Goal: Task Accomplishment & Management: Complete application form

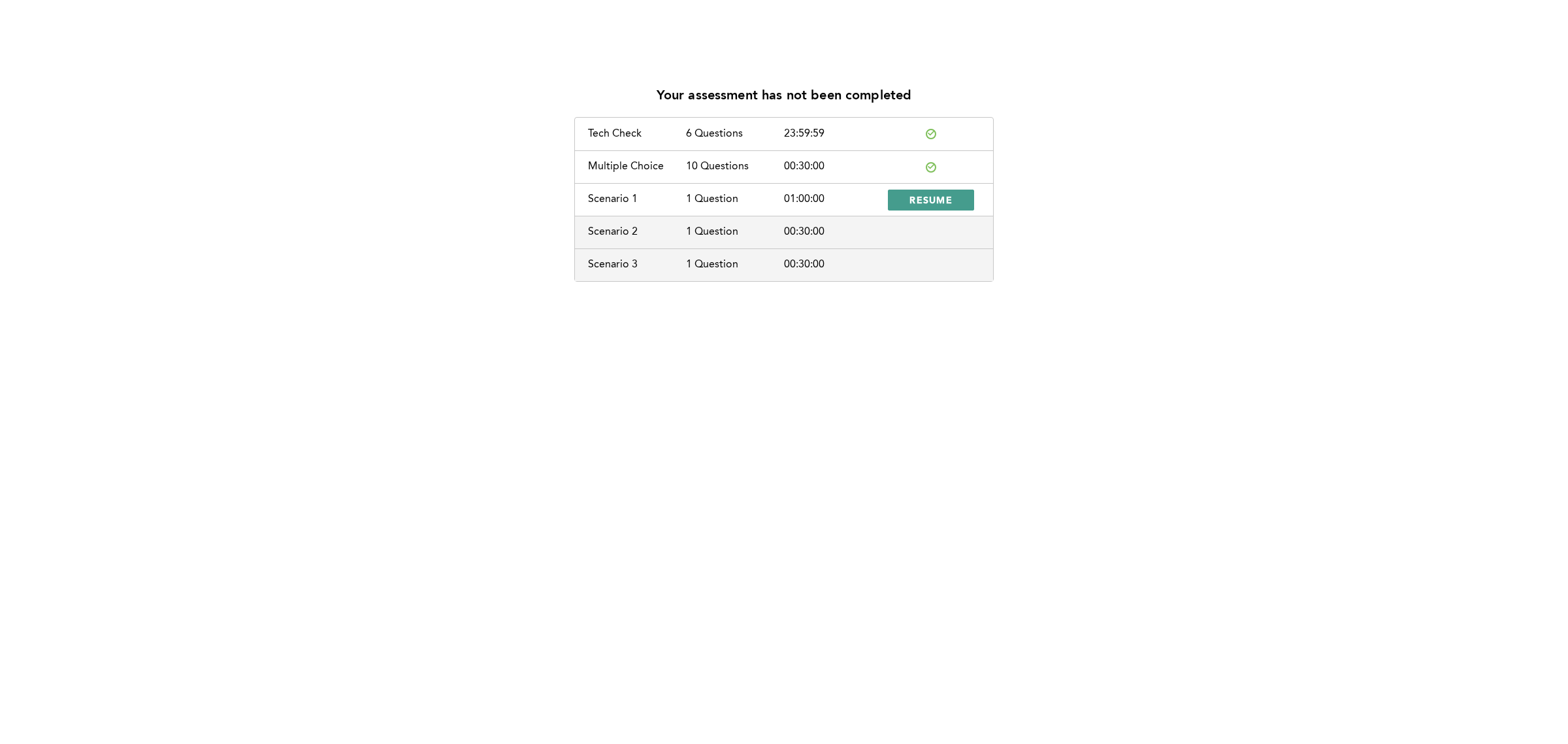
click at [938, 201] on span "RESUME" at bounding box center [930, 199] width 43 height 13
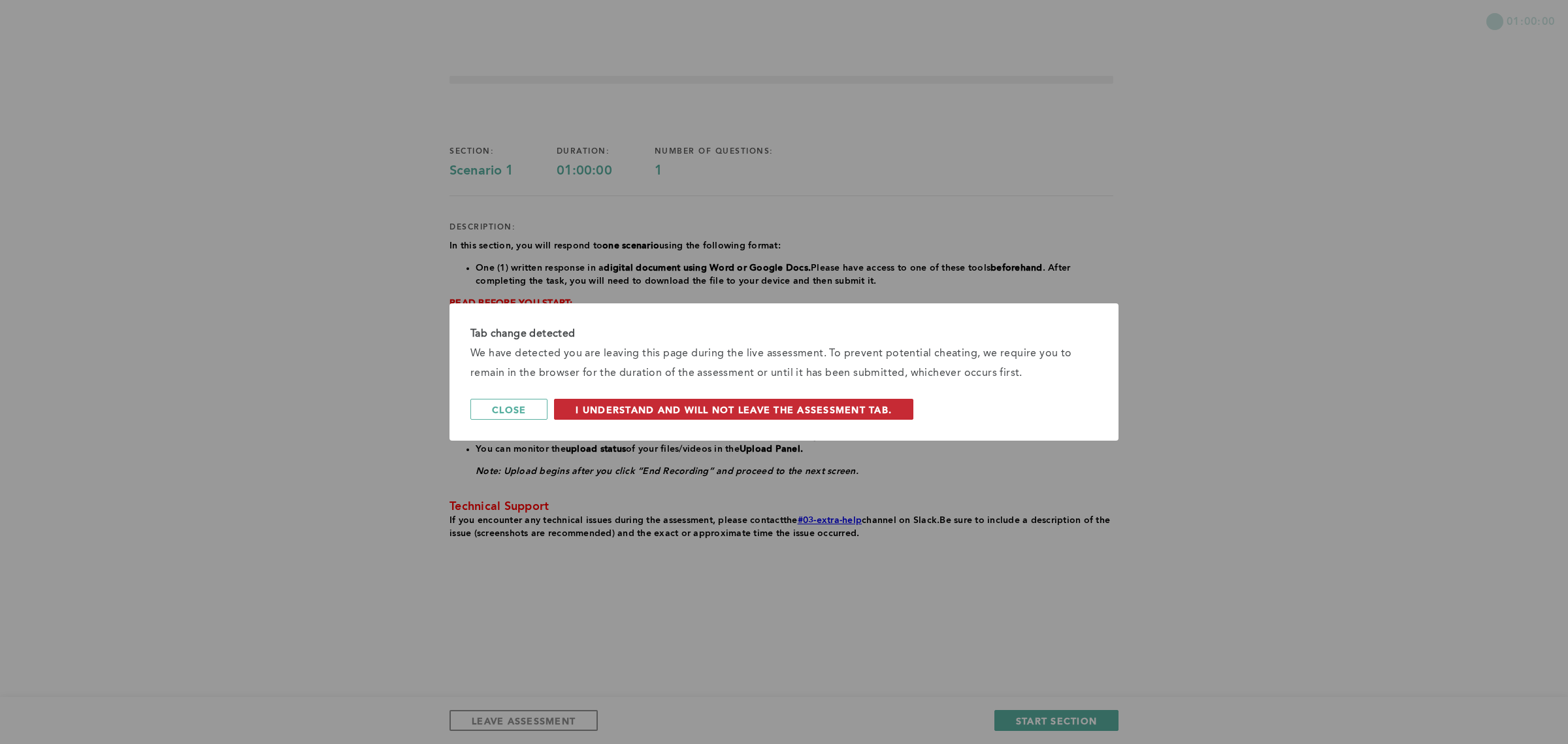
click at [727, 412] on span "I understand and will not leave the assessment tab." at bounding box center [734, 409] width 317 height 13
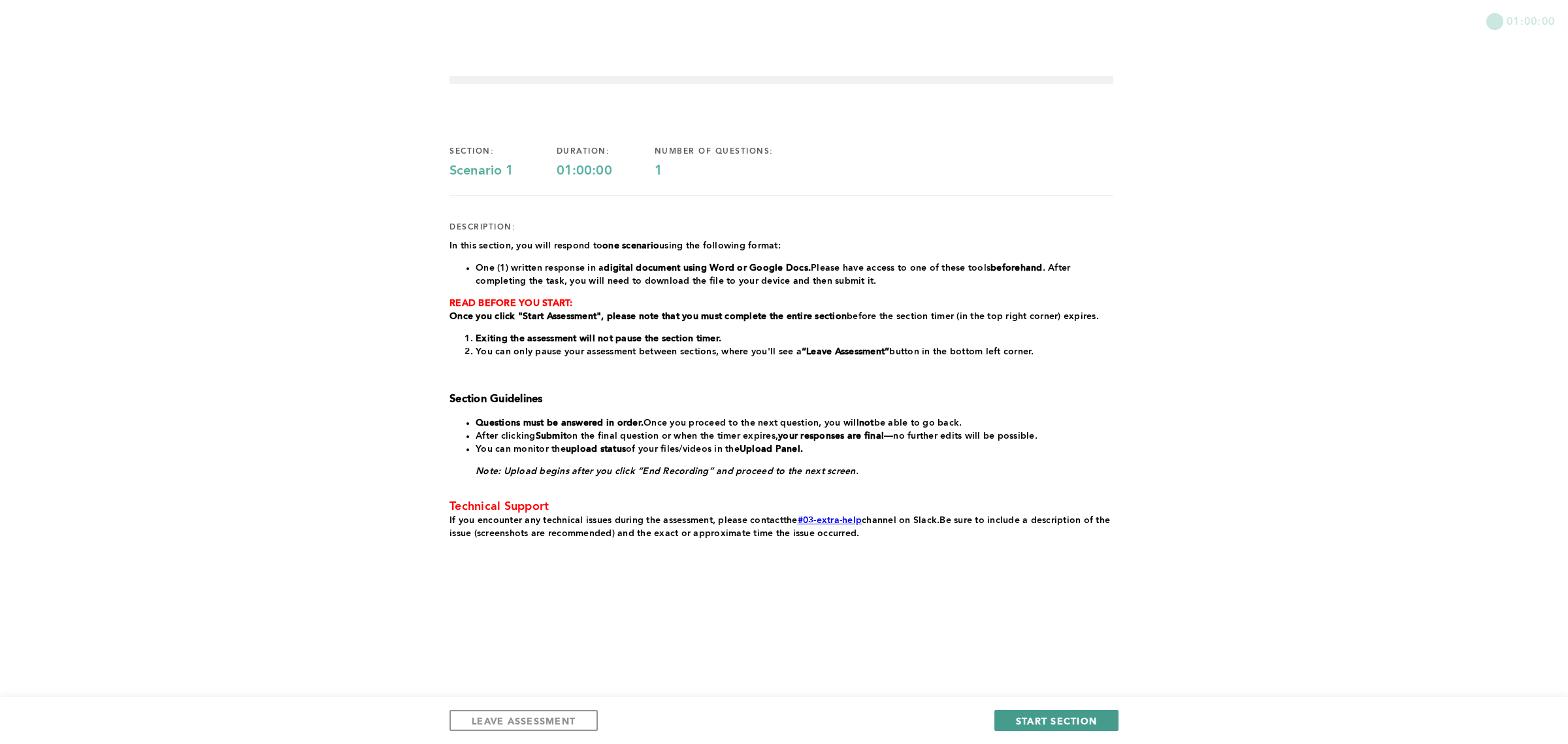
click at [1073, 716] on span "START SECTION" at bounding box center [1056, 720] width 81 height 13
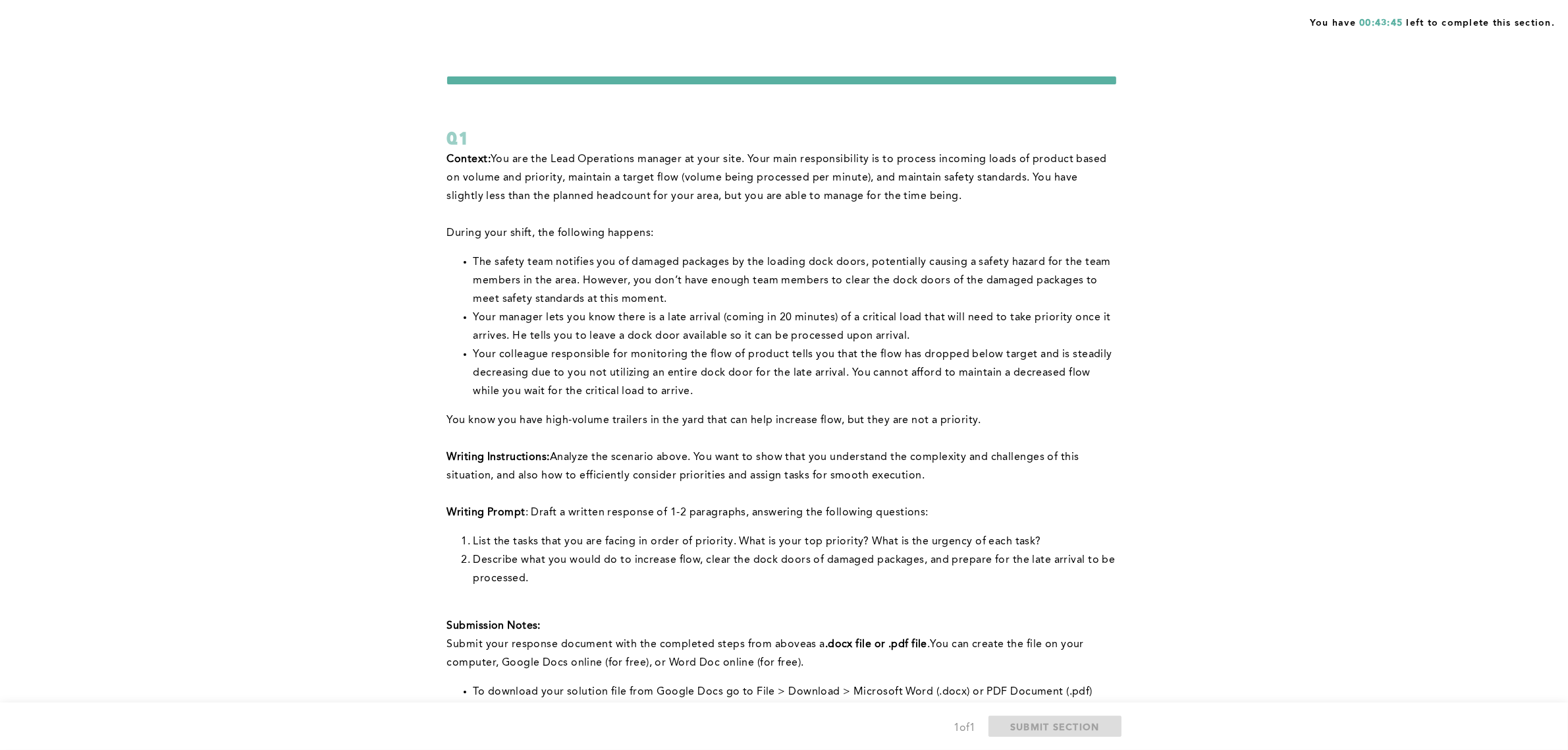
click at [1197, 432] on div "You have 00:43:45 left to complete this section. Q1 Context: You are the Lead O…" at bounding box center [784, 502] width 1568 height 1005
click at [1197, 432] on div "You have 00:29:19 left to complete this section. Q1 Context: You are the Lead O…" at bounding box center [784, 502] width 1568 height 1005
click at [1197, 432] on div "You have 00:14:37 left to complete this section. Q1 Context: You are the Lead O…" at bounding box center [784, 502] width 1568 height 1005
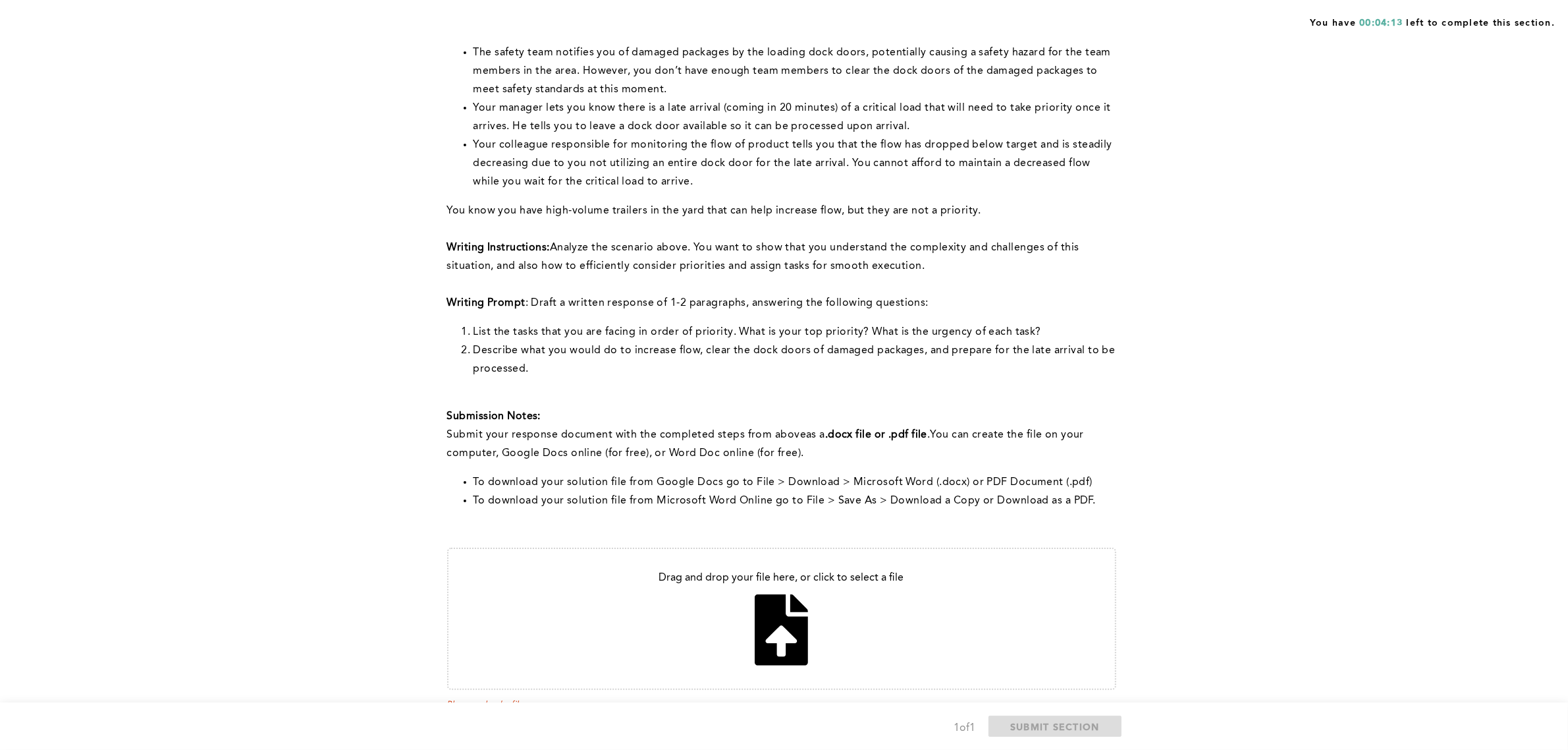
scroll to position [254, 0]
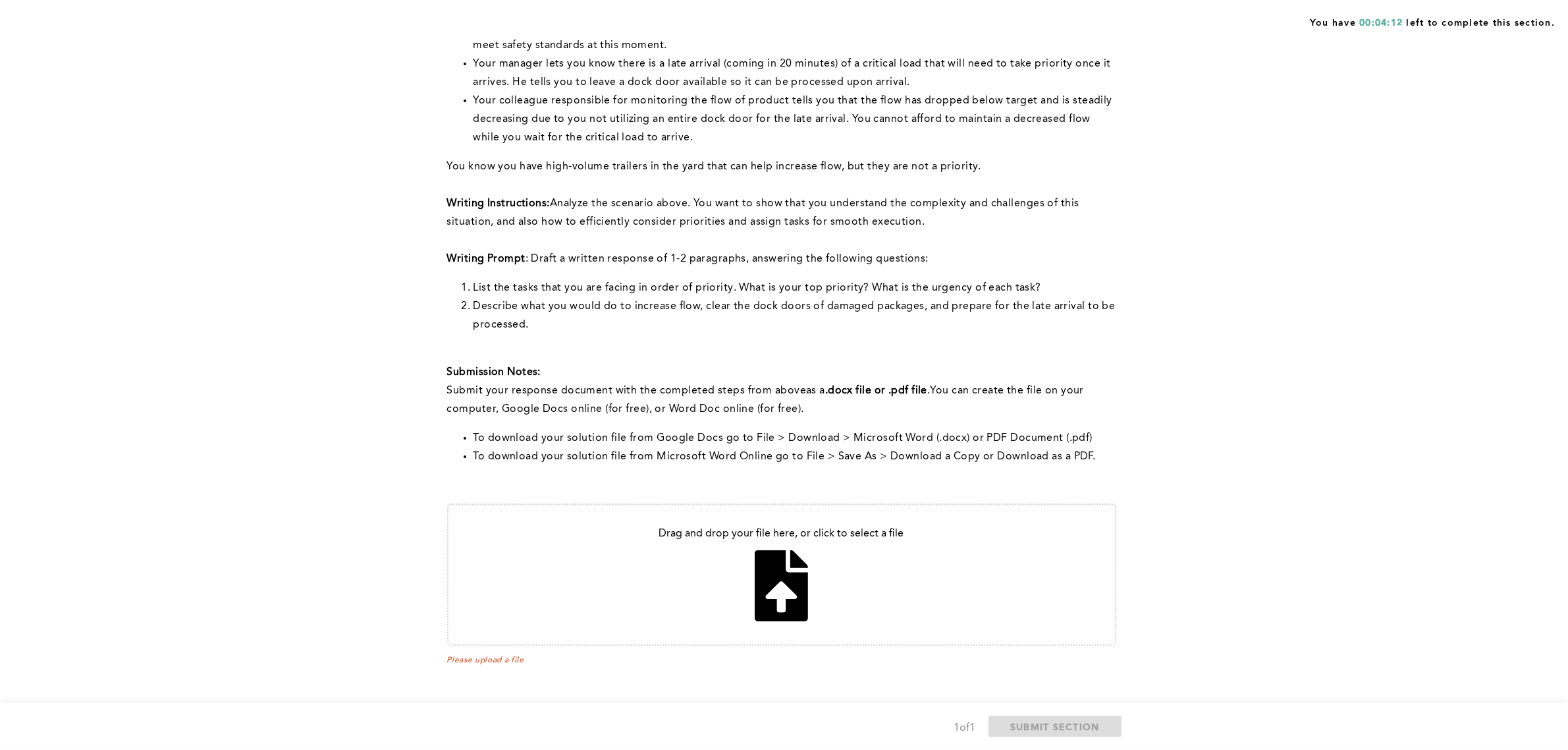
click at [768, 578] on input "file" at bounding box center [782, 574] width 667 height 140
type input "C:\fakepath\The tasks faced in order of priority are_.pdf"
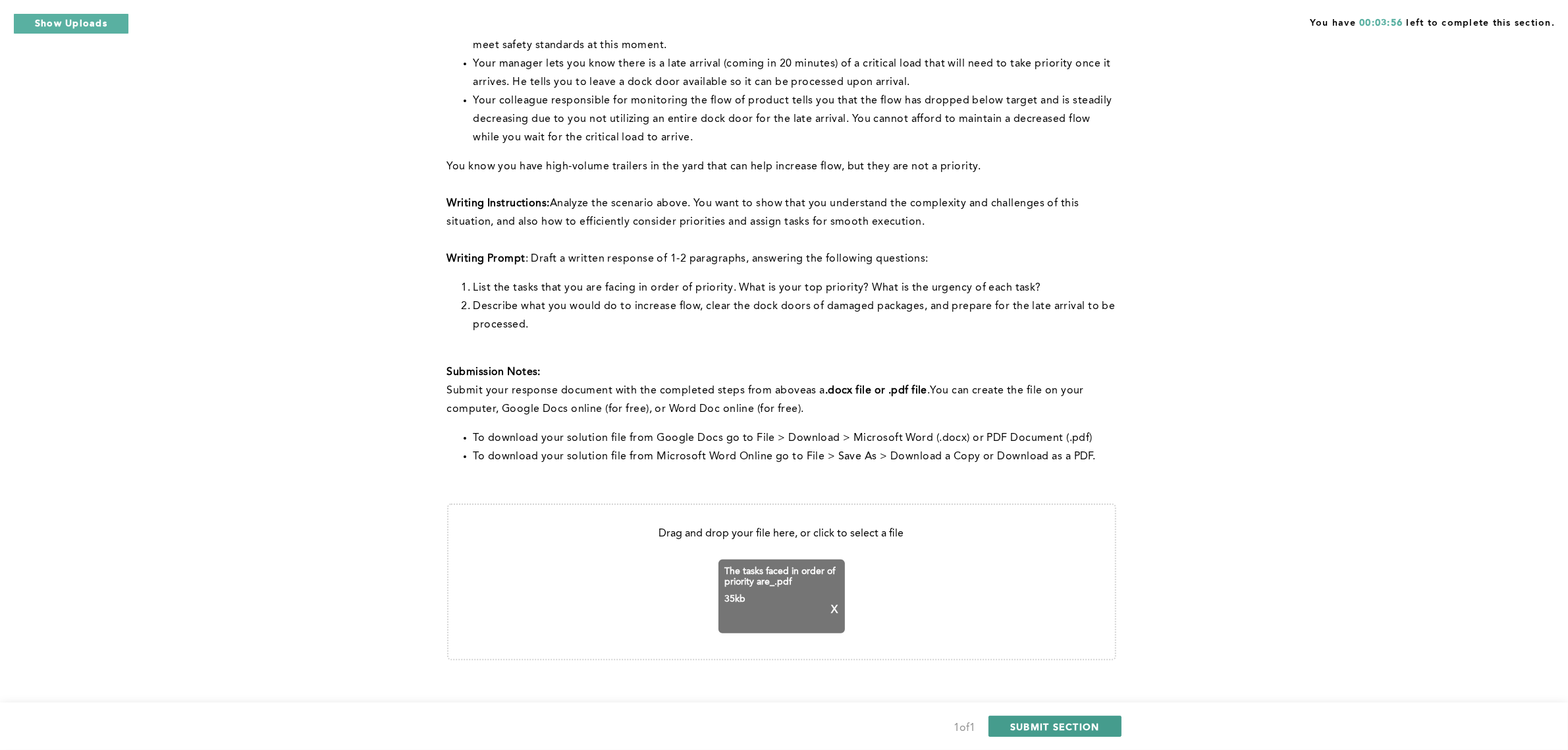
click at [1057, 729] on span "SUBMIT SECTION" at bounding box center [1055, 726] width 90 height 13
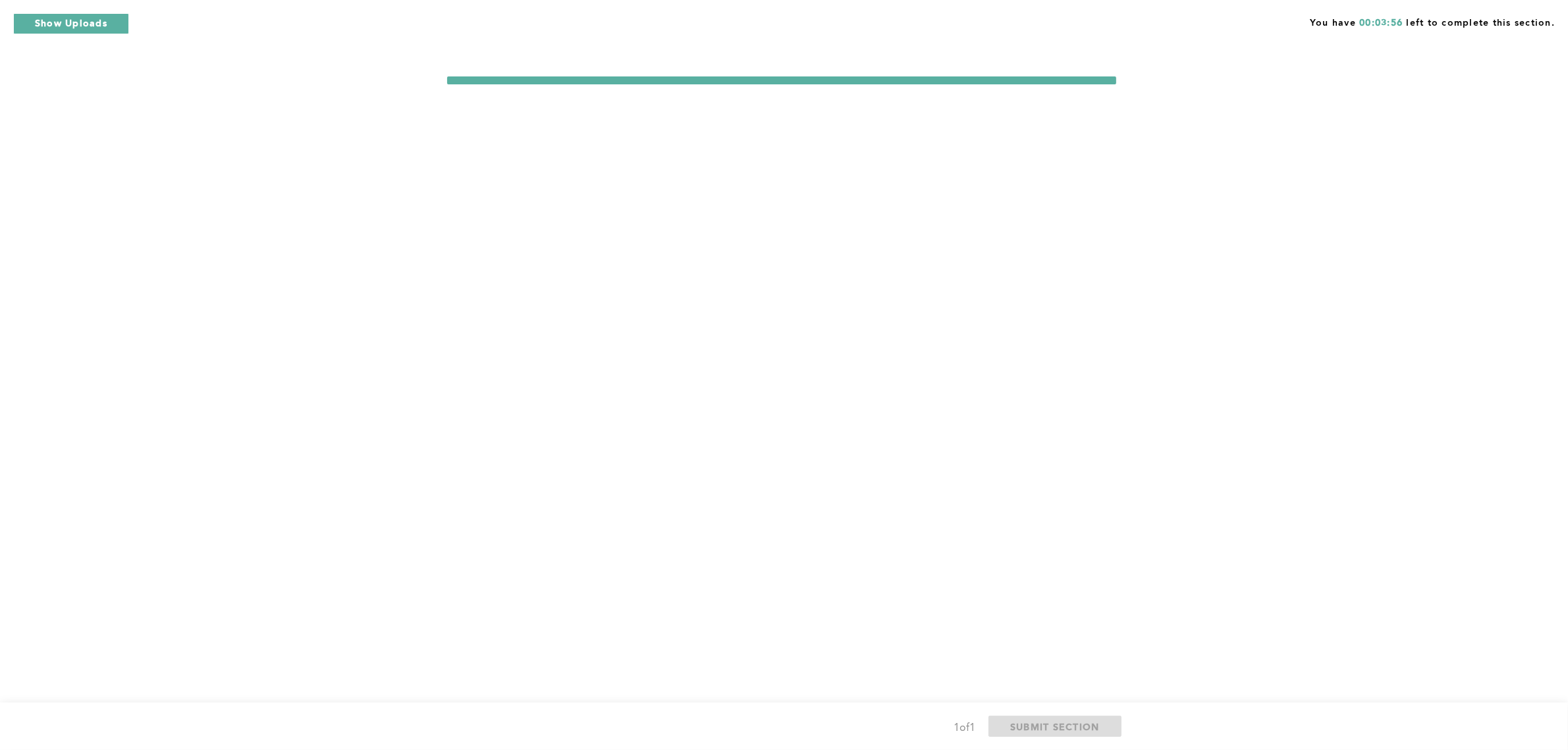
scroll to position [0, 0]
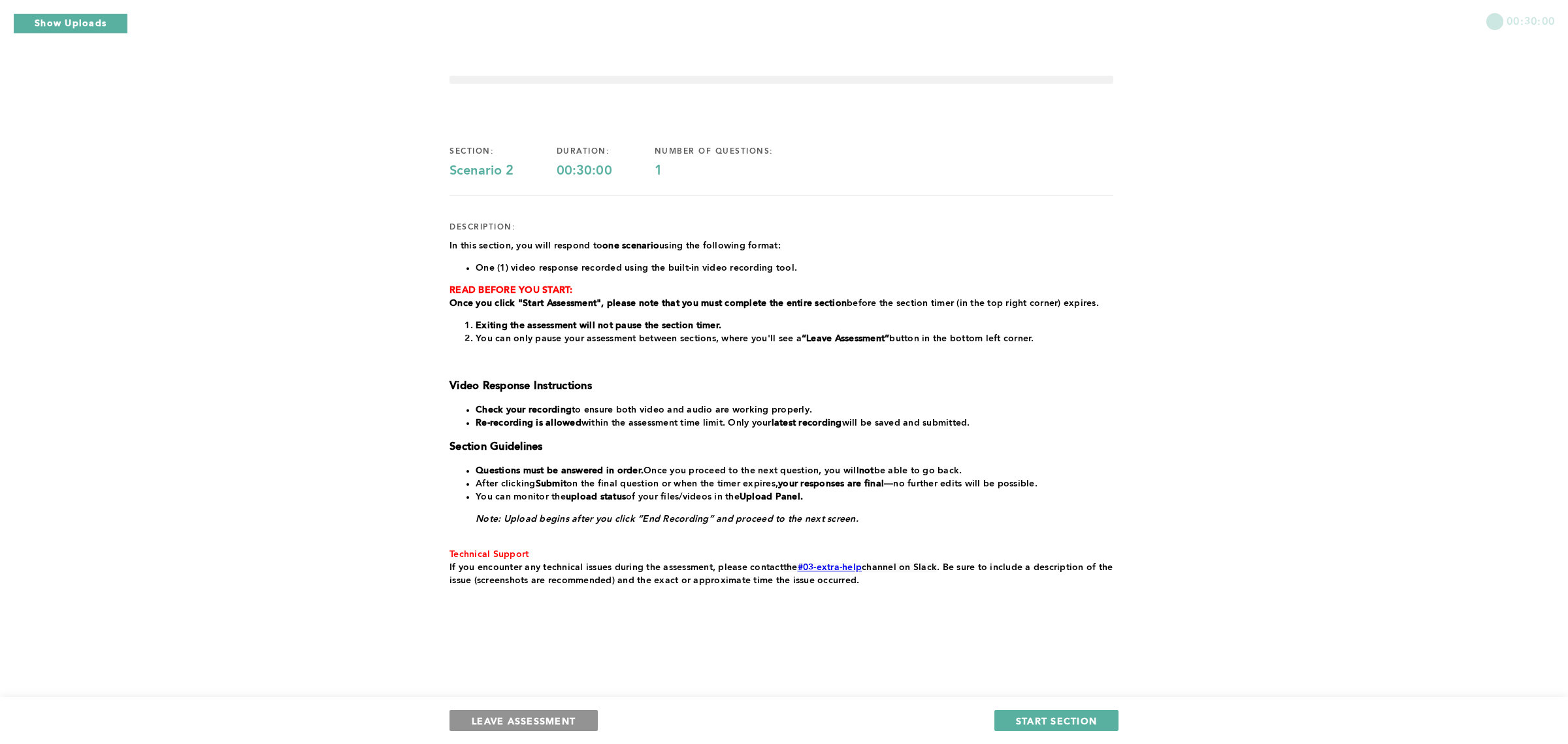
click at [508, 716] on span "LEAVE ASSESSMENT" at bounding box center [524, 720] width 104 height 13
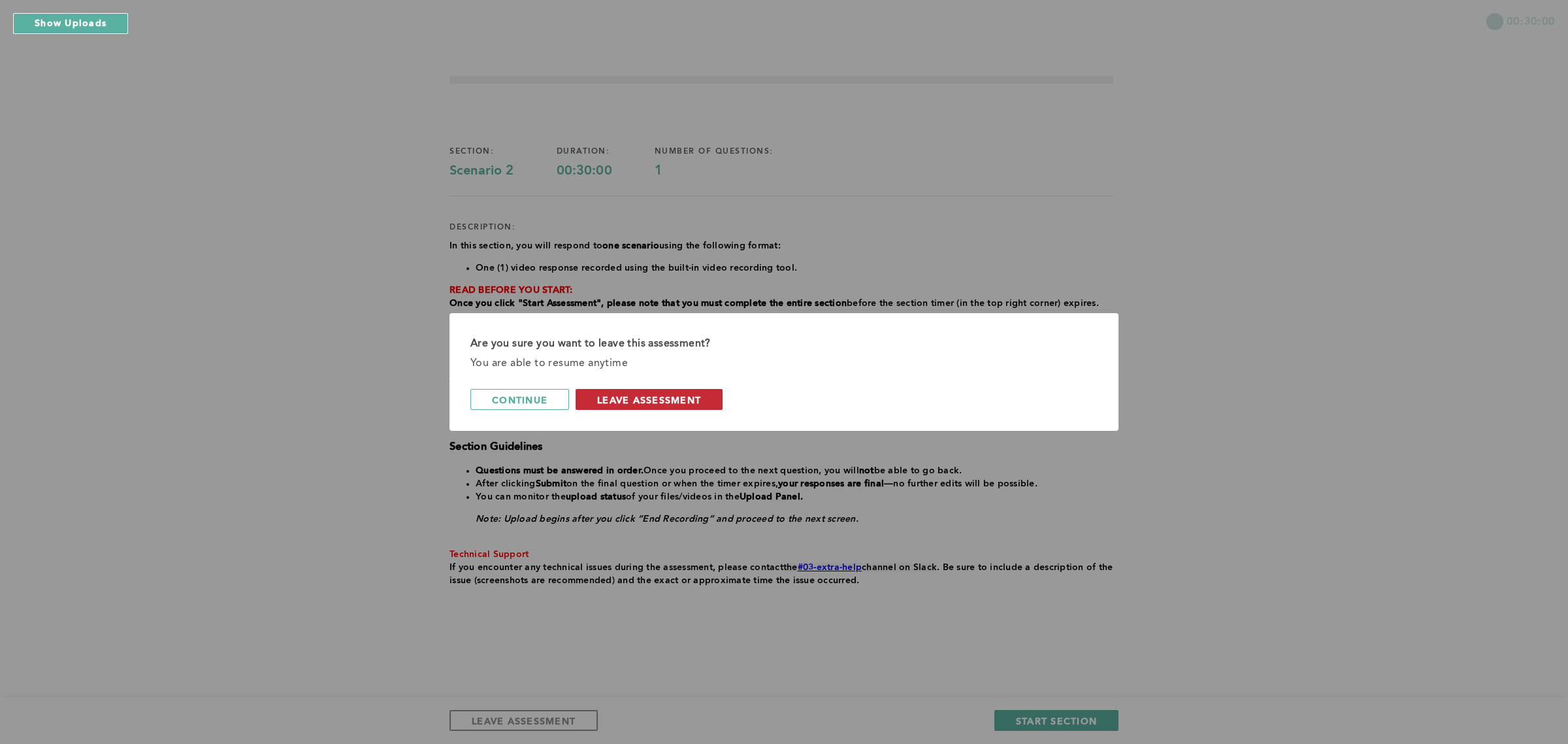
click at [678, 396] on span "leave assessment" at bounding box center [649, 400] width 104 height 13
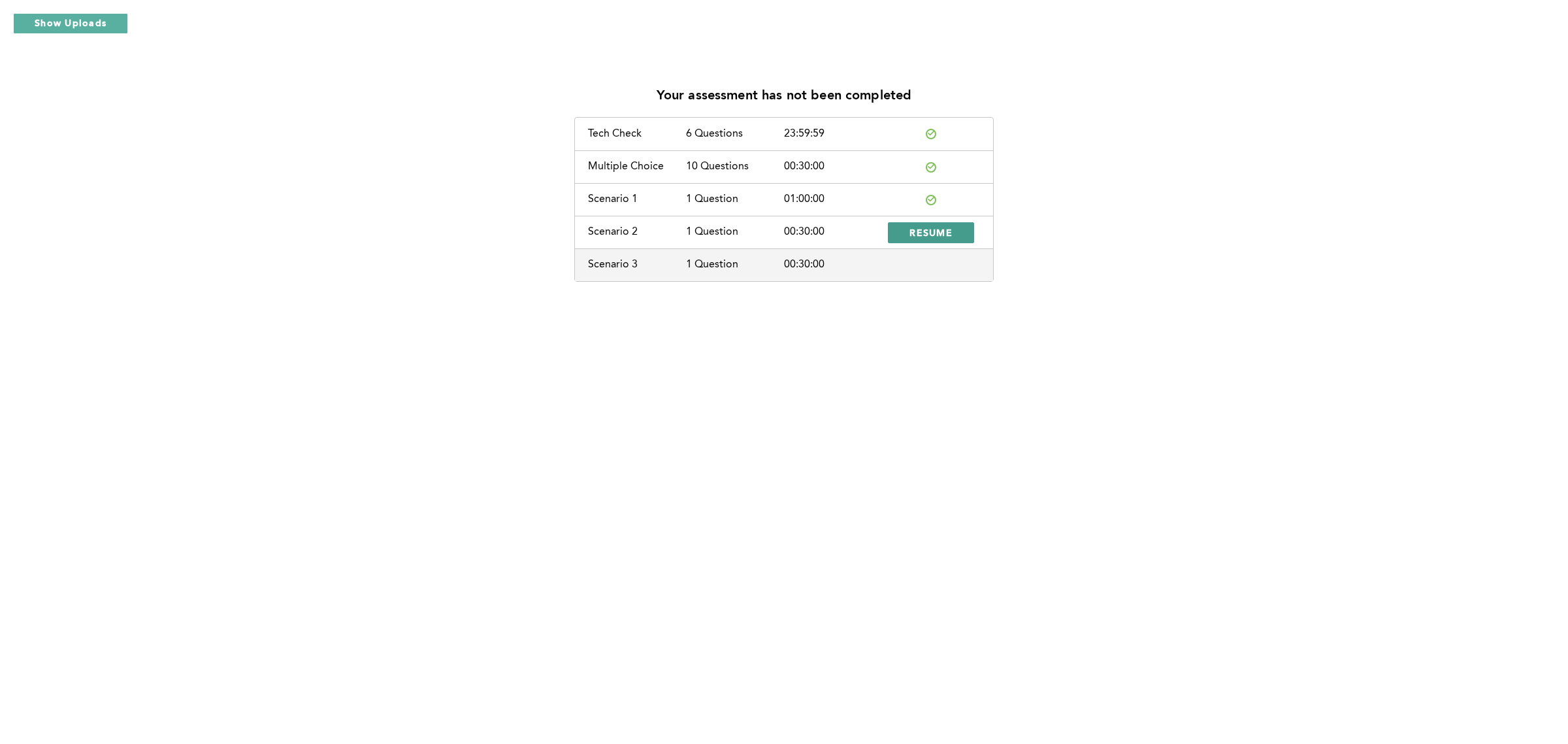
click at [932, 228] on span "RESUME" at bounding box center [930, 232] width 43 height 13
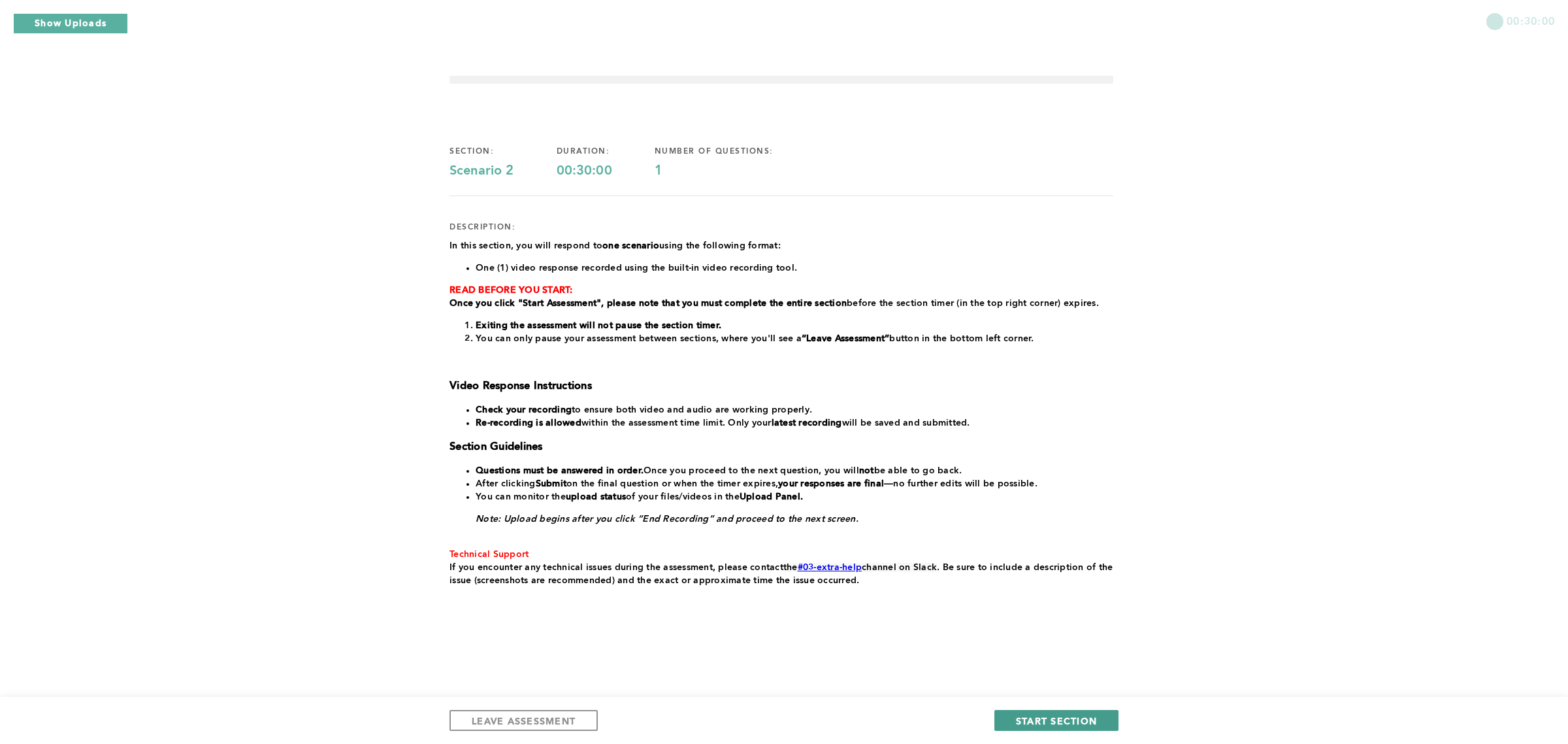
click at [1055, 718] on span "START SECTION" at bounding box center [1056, 720] width 81 height 13
click at [1085, 719] on span "START SECTION" at bounding box center [1056, 720] width 81 height 13
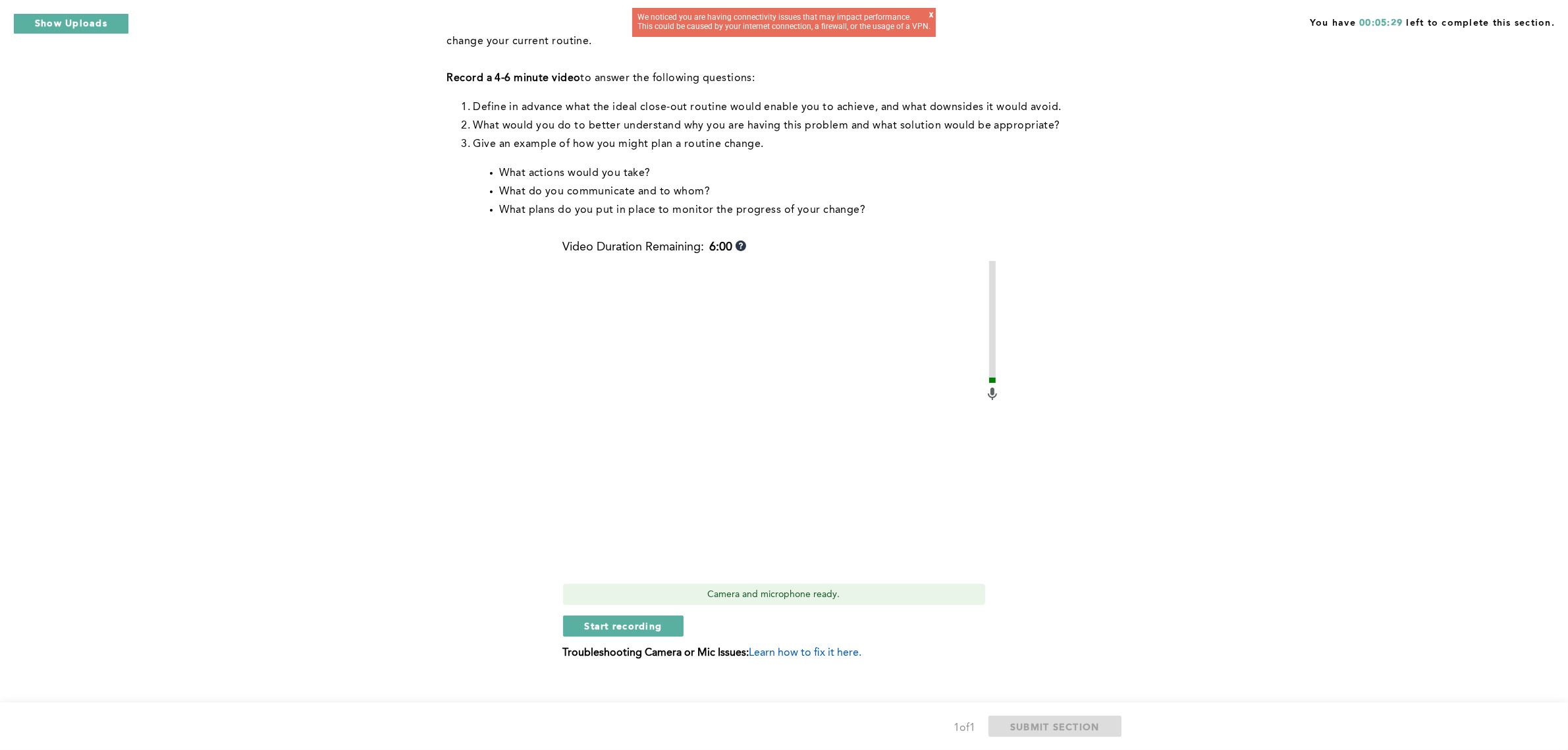
scroll to position [244, 0]
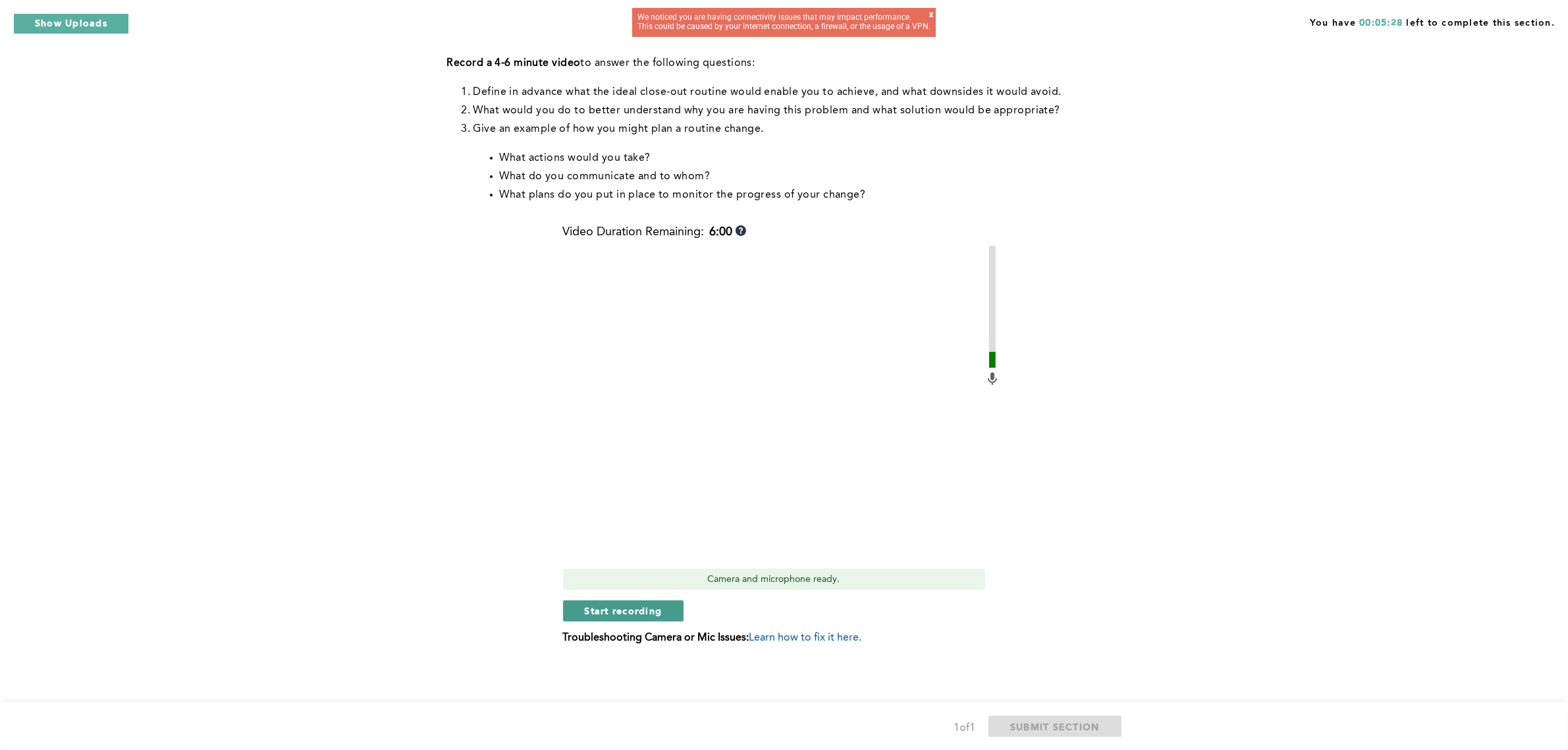
click at [639, 614] on span "Start recording" at bounding box center [623, 610] width 78 height 13
click at [624, 610] on span "Stop recording" at bounding box center [623, 610] width 77 height 13
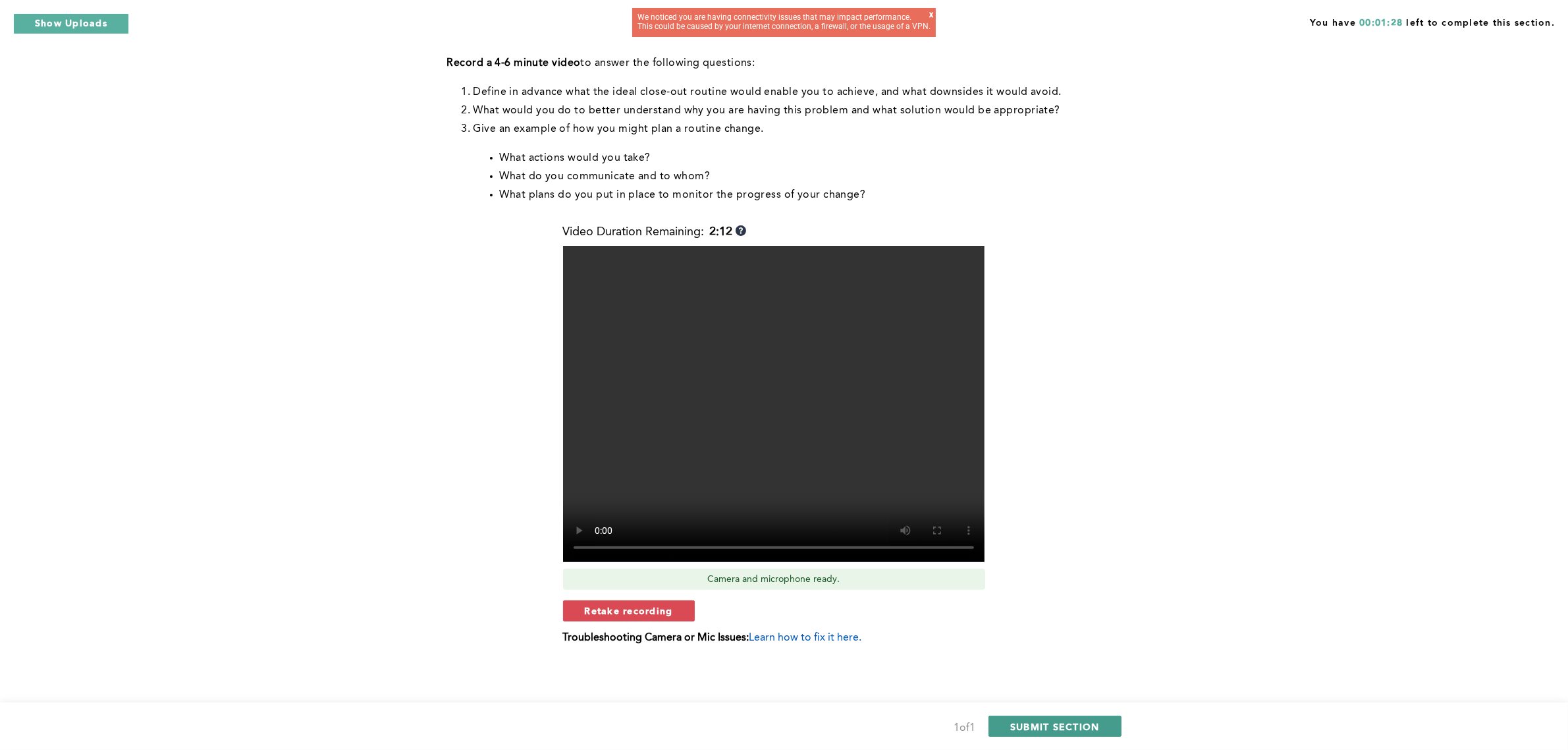
click at [1083, 720] on span "SUBMIT SECTION" at bounding box center [1055, 726] width 90 height 13
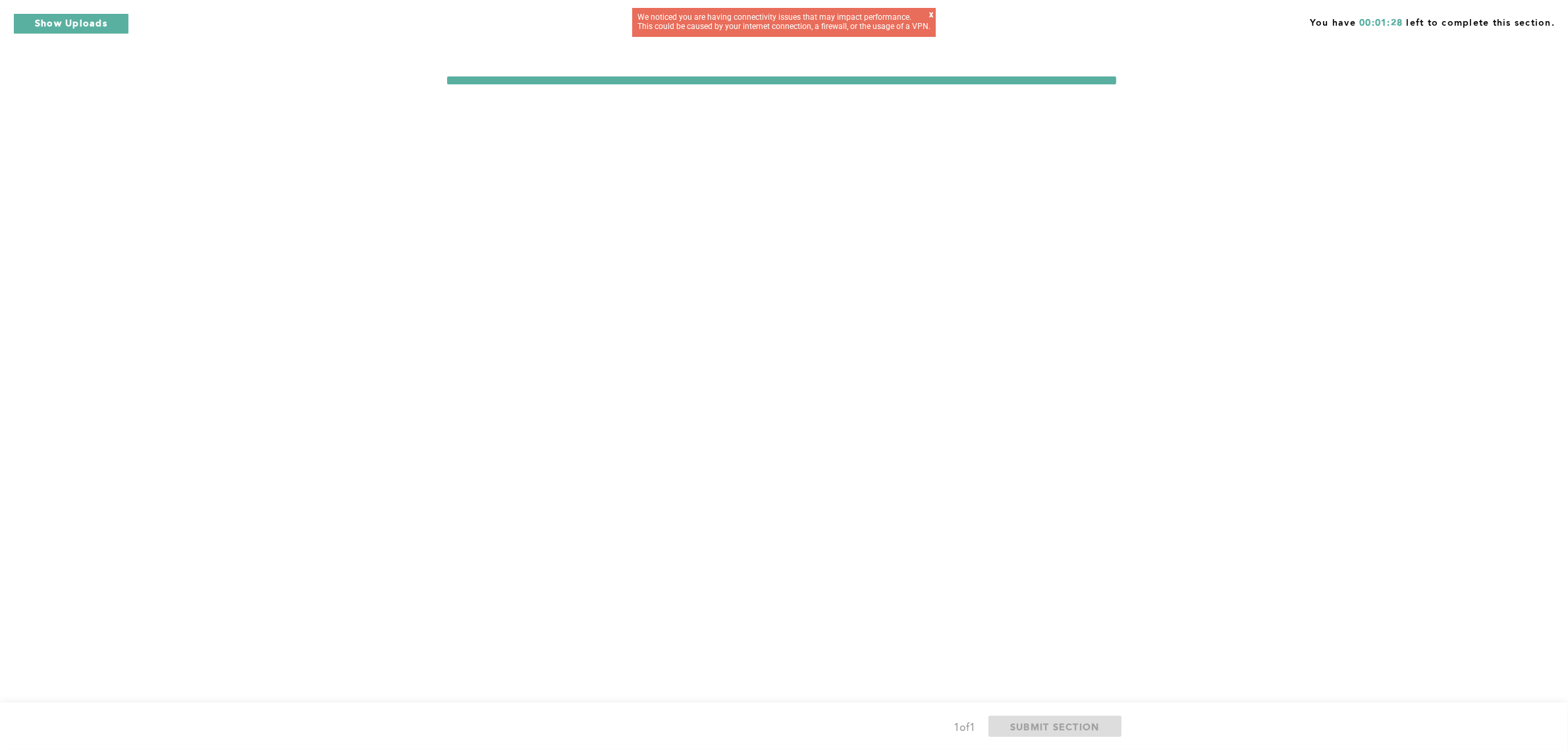
scroll to position [0, 0]
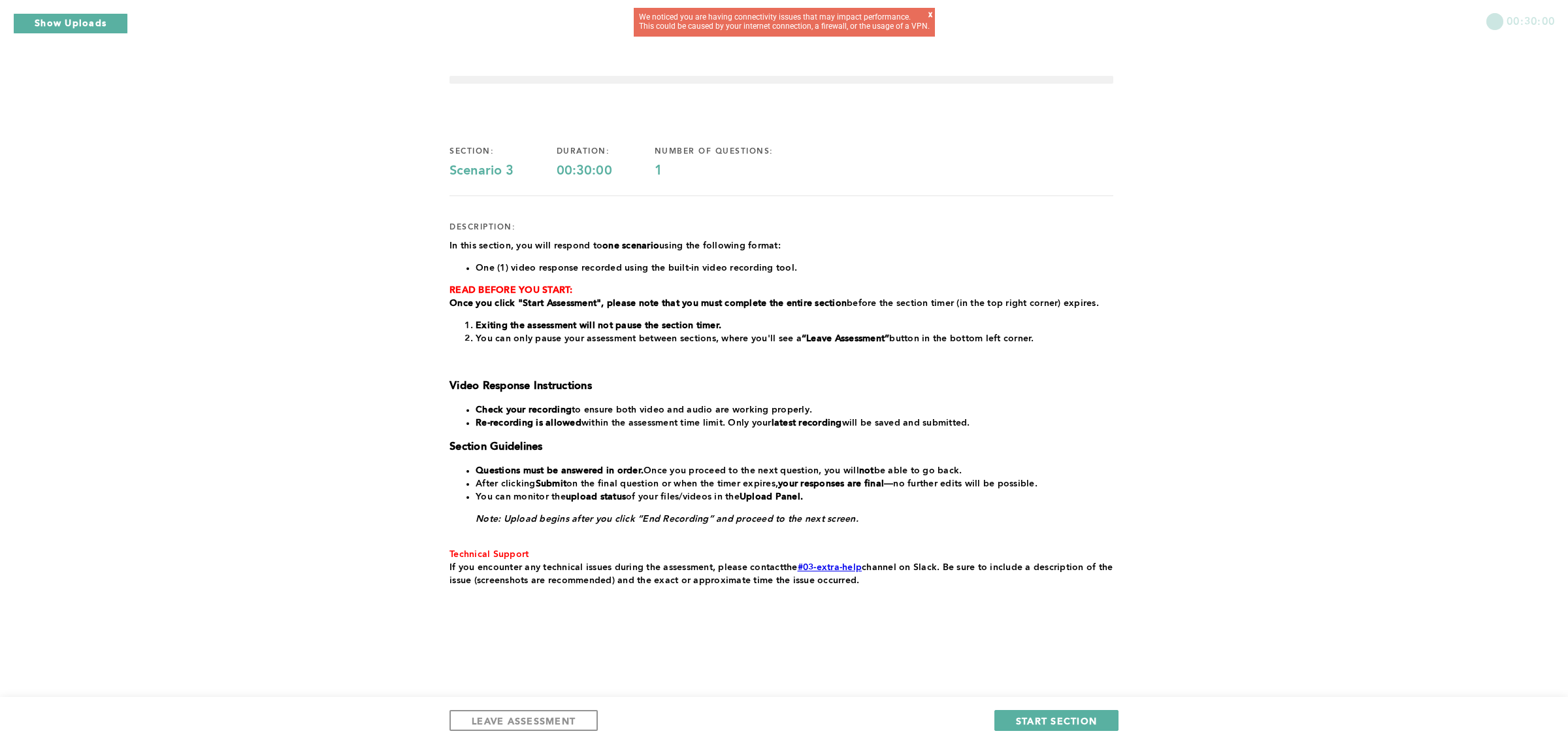
click at [928, 15] on div "x" at bounding box center [930, 18] width 4 height 16
click at [550, 706] on div "LEAVE ASSESSMENT START SECTION" at bounding box center [784, 720] width 1568 height 47
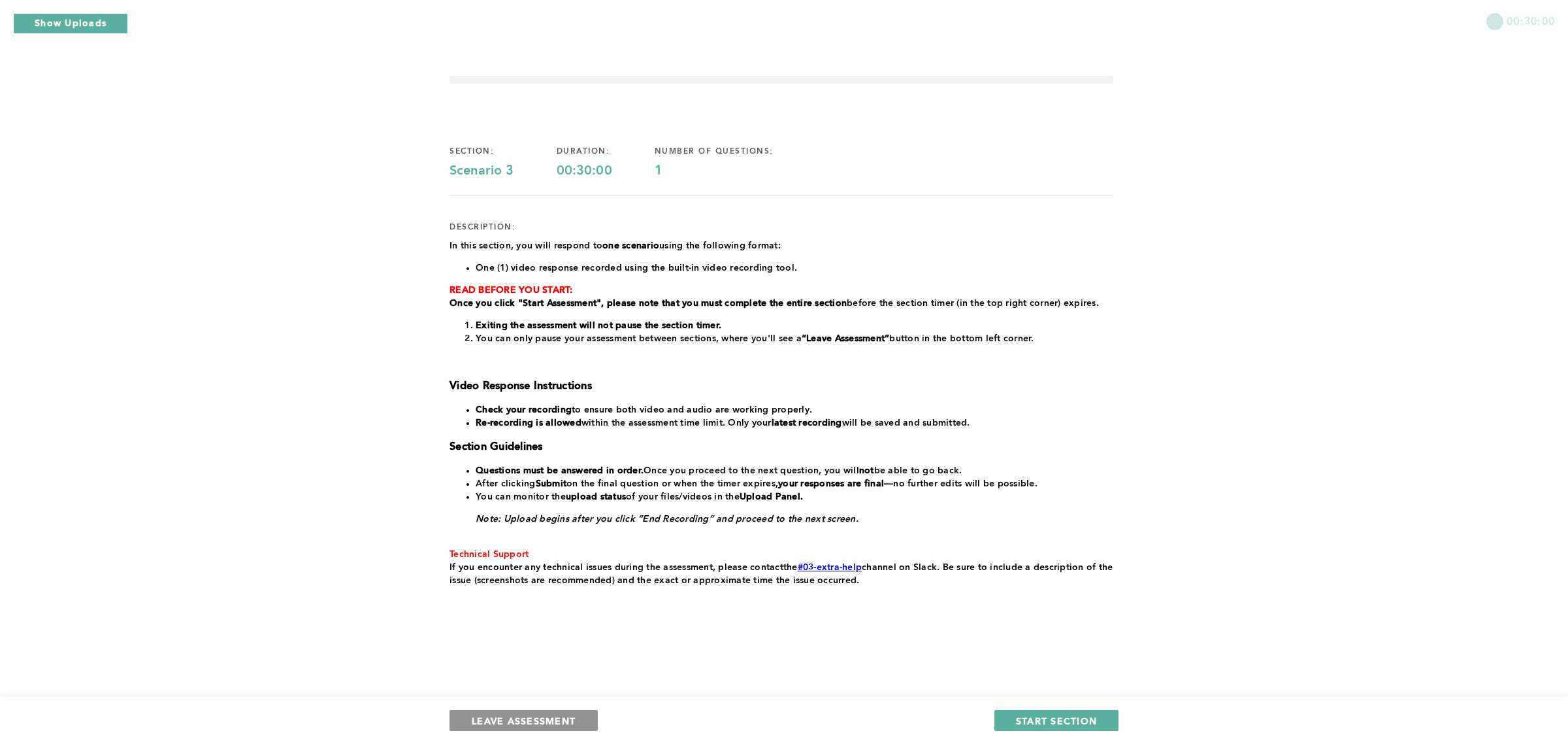
click at [549, 716] on span "LEAVE ASSESSMENT" at bounding box center [524, 720] width 104 height 13
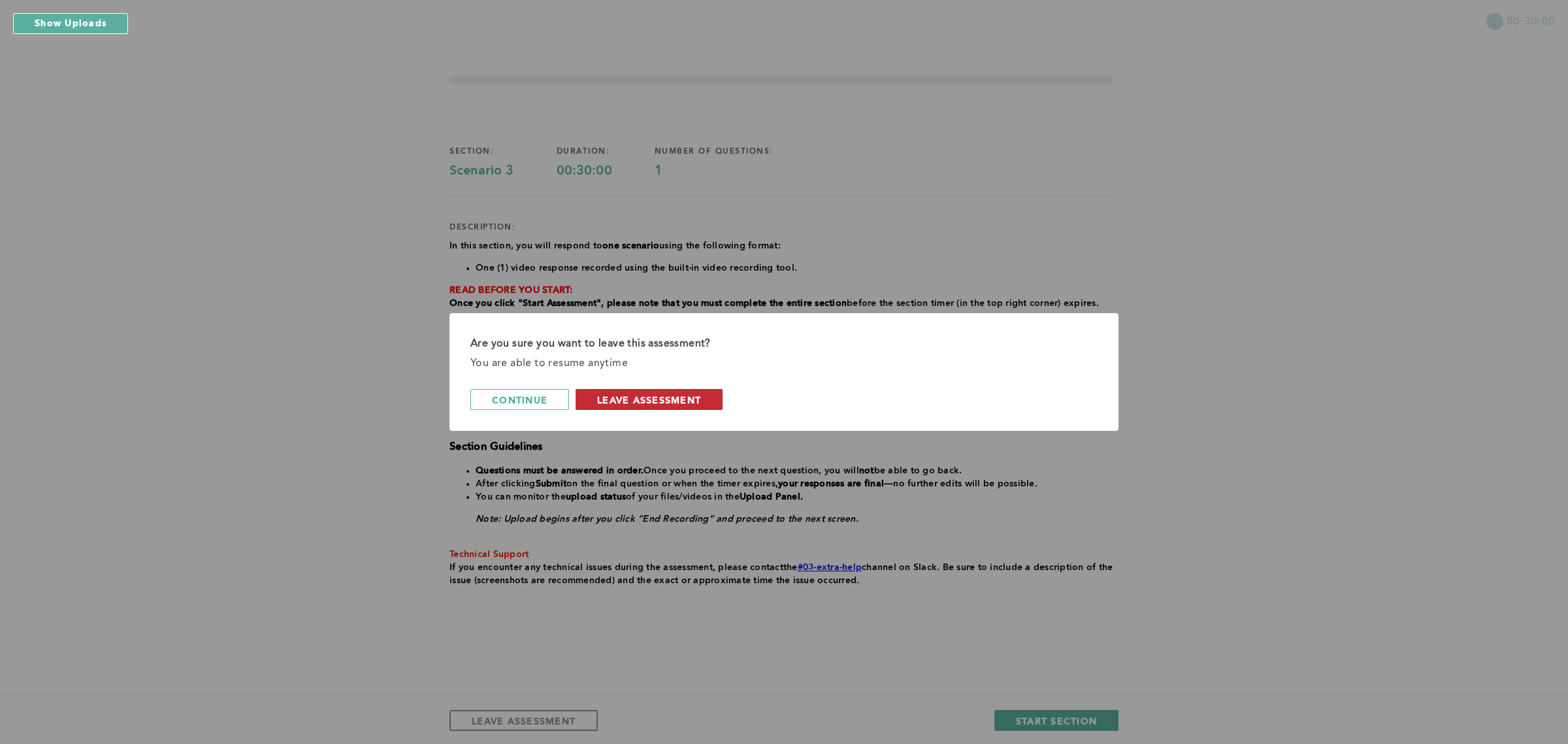
click at [674, 407] on button "leave assessment" at bounding box center [649, 400] width 147 height 21
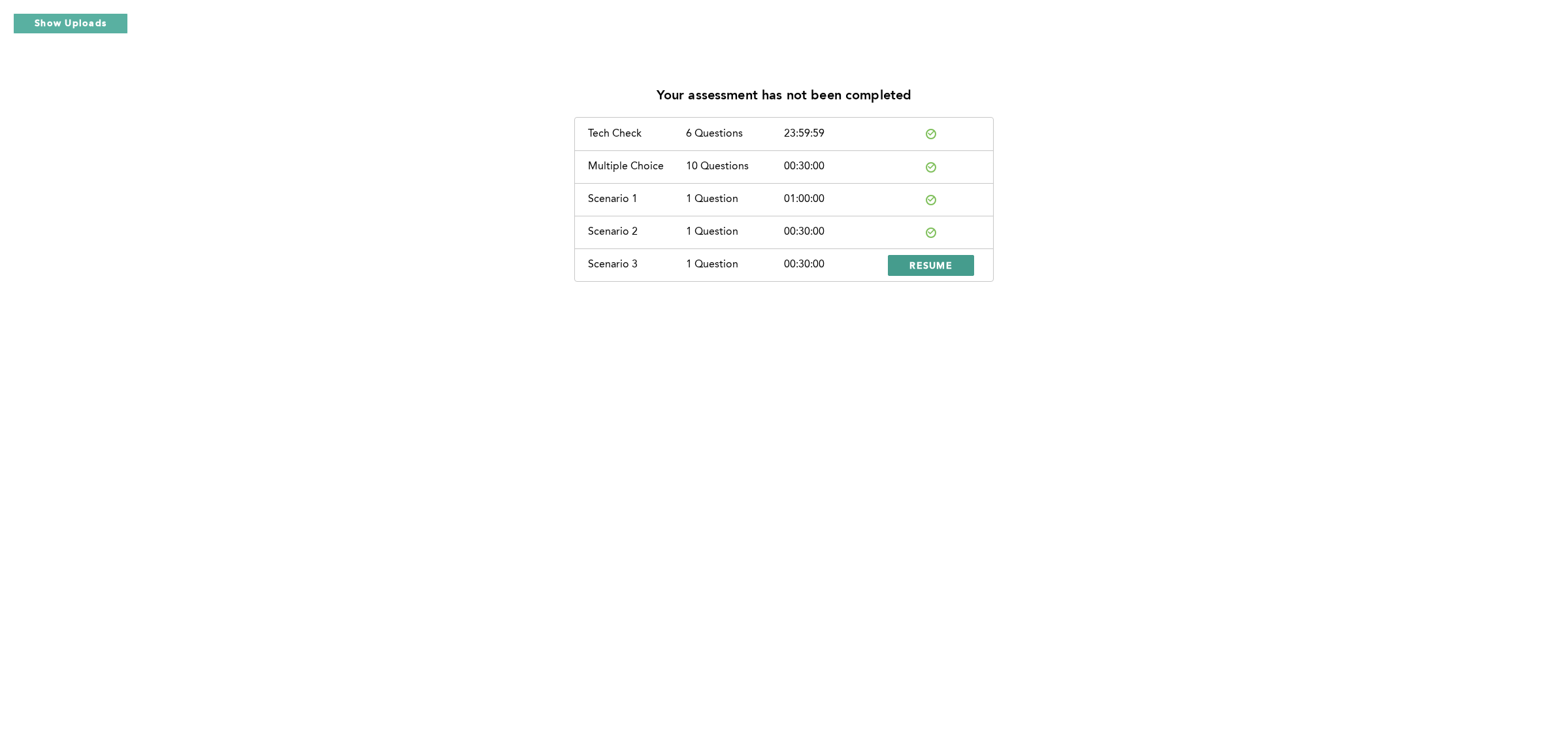
click at [936, 255] on button "RESUME" at bounding box center [931, 265] width 86 height 21
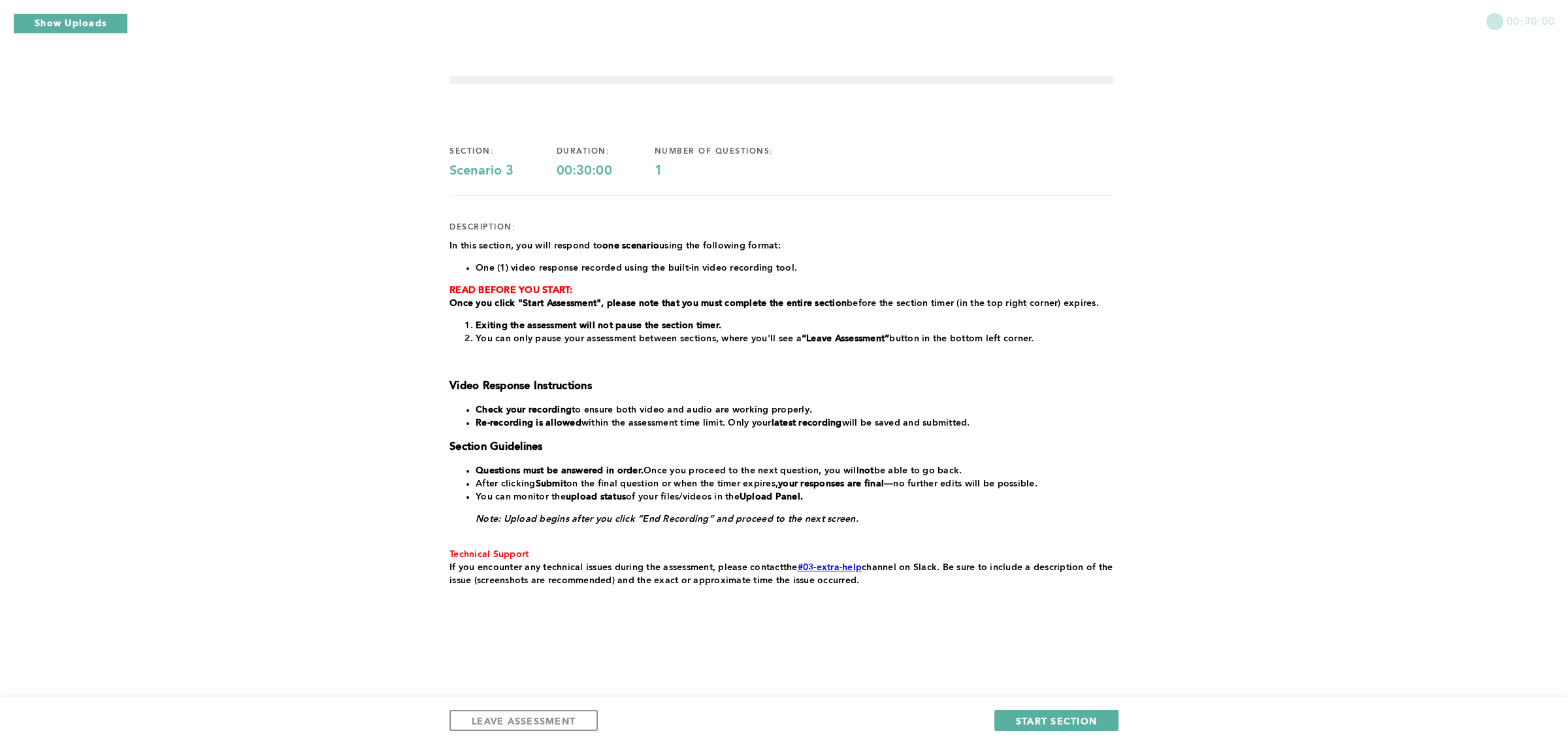
click at [1069, 432] on div "In this section, you will respond to one scenario using the following format: O…" at bounding box center [781, 413] width 664 height 348
drag, startPoint x: 1095, startPoint y: 410, endPoint x: 981, endPoint y: 468, distance: 127.9
click at [981, 468] on li "Questions must be answered in order. Once you proceed to the next question, you…" at bounding box center [794, 471] width 638 height 13
click at [1056, 719] on span "START SECTION" at bounding box center [1056, 720] width 81 height 13
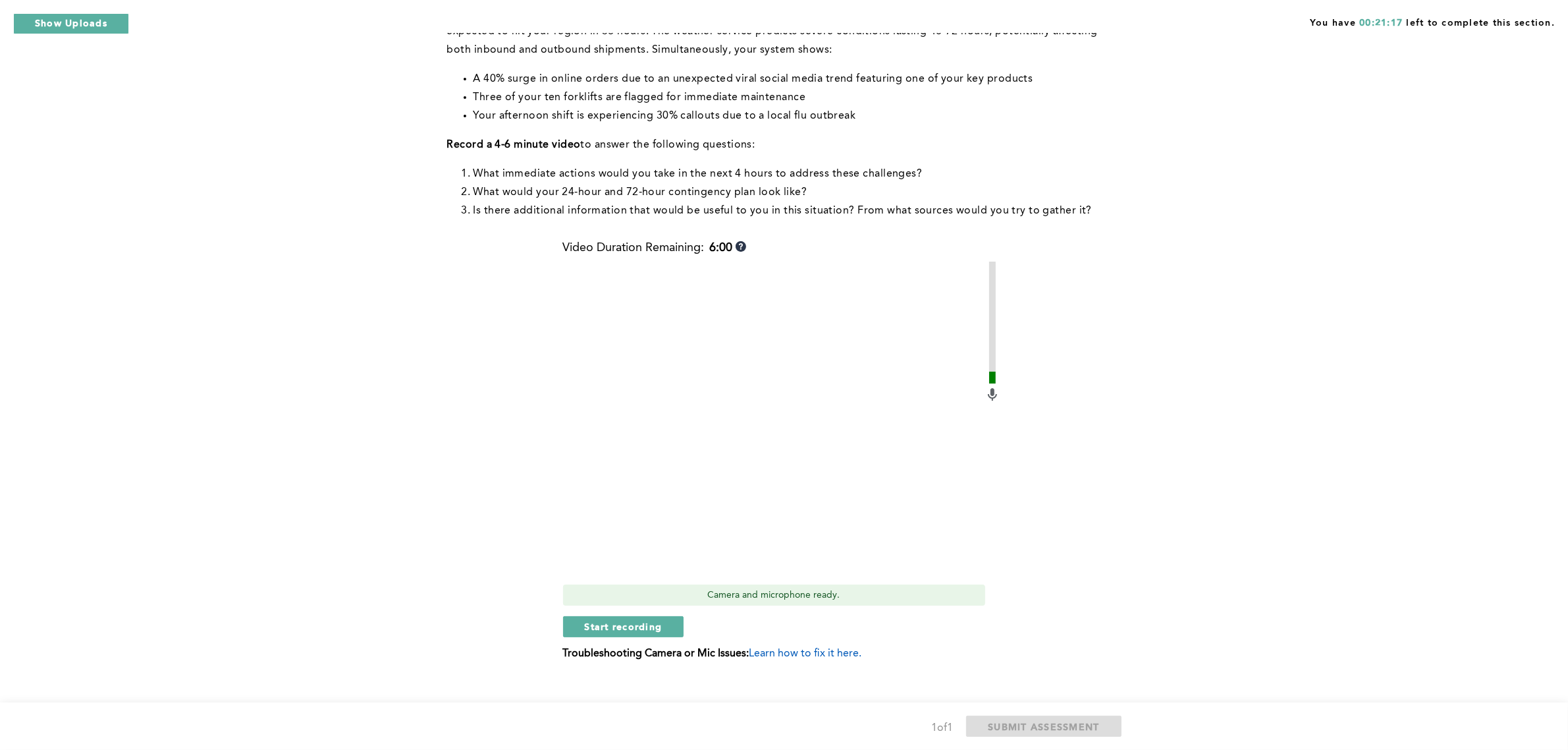
scroll to position [180, 0]
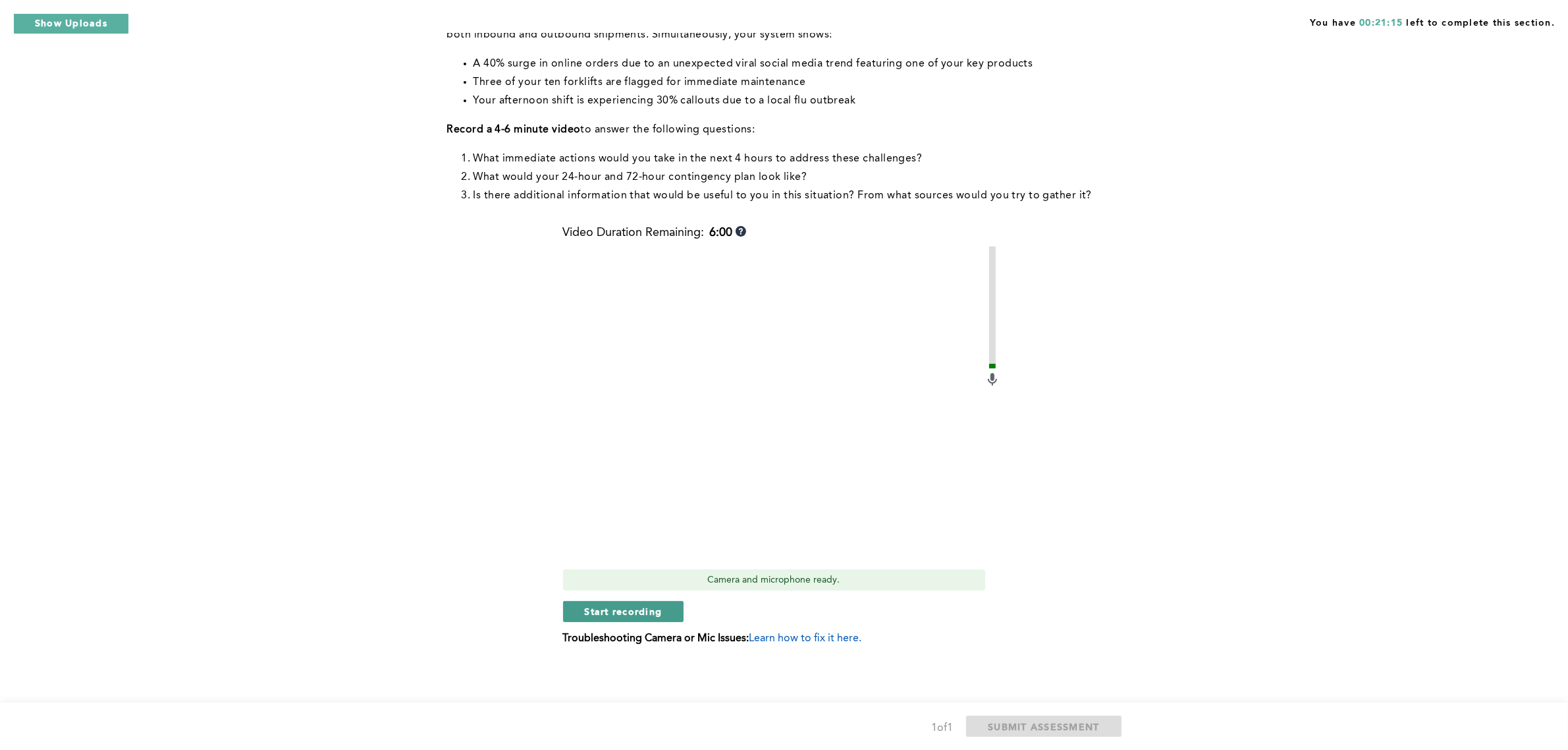
click at [657, 608] on span "Start recording" at bounding box center [623, 611] width 78 height 13
click at [623, 608] on span "Stop recording" at bounding box center [623, 611] width 77 height 13
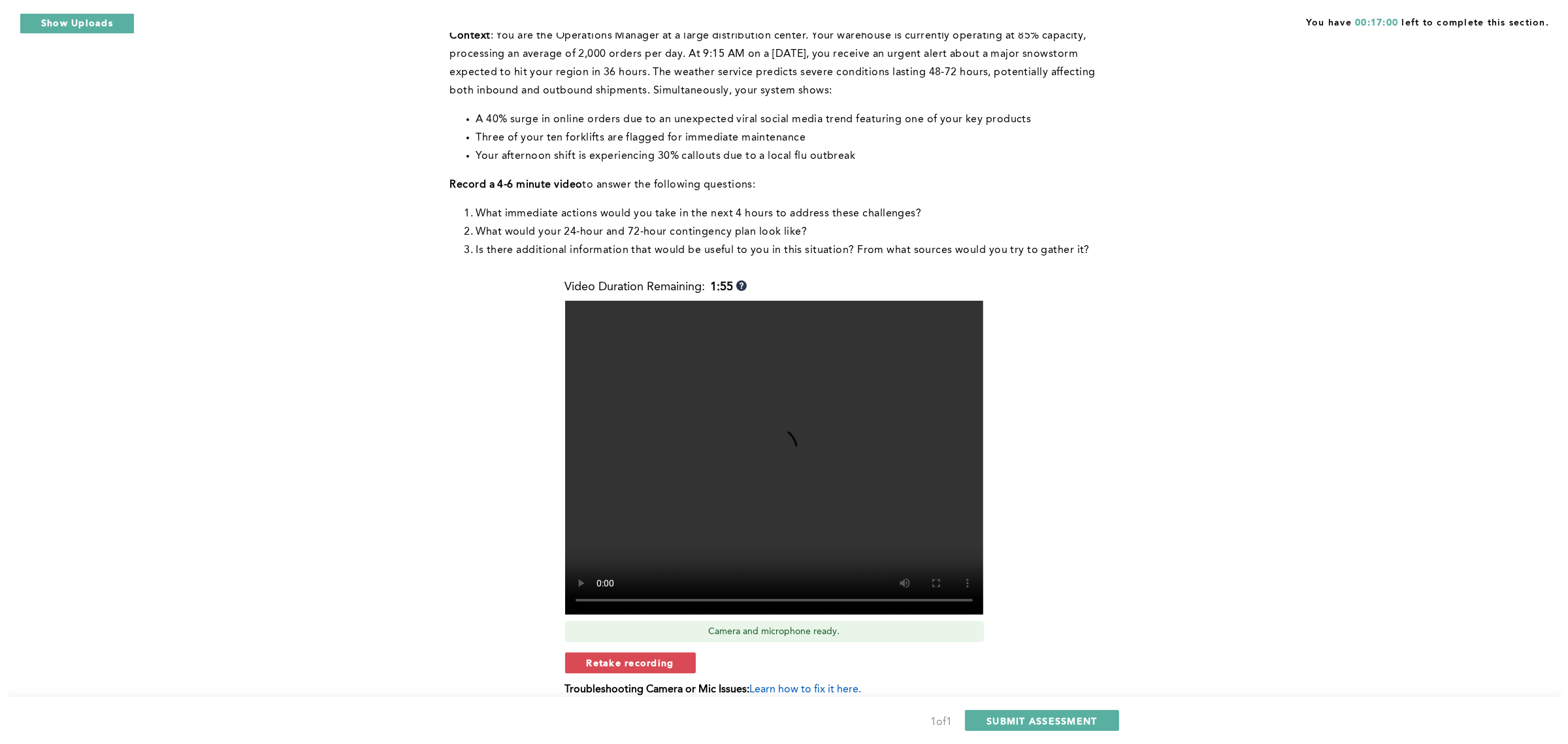
scroll to position [0, 0]
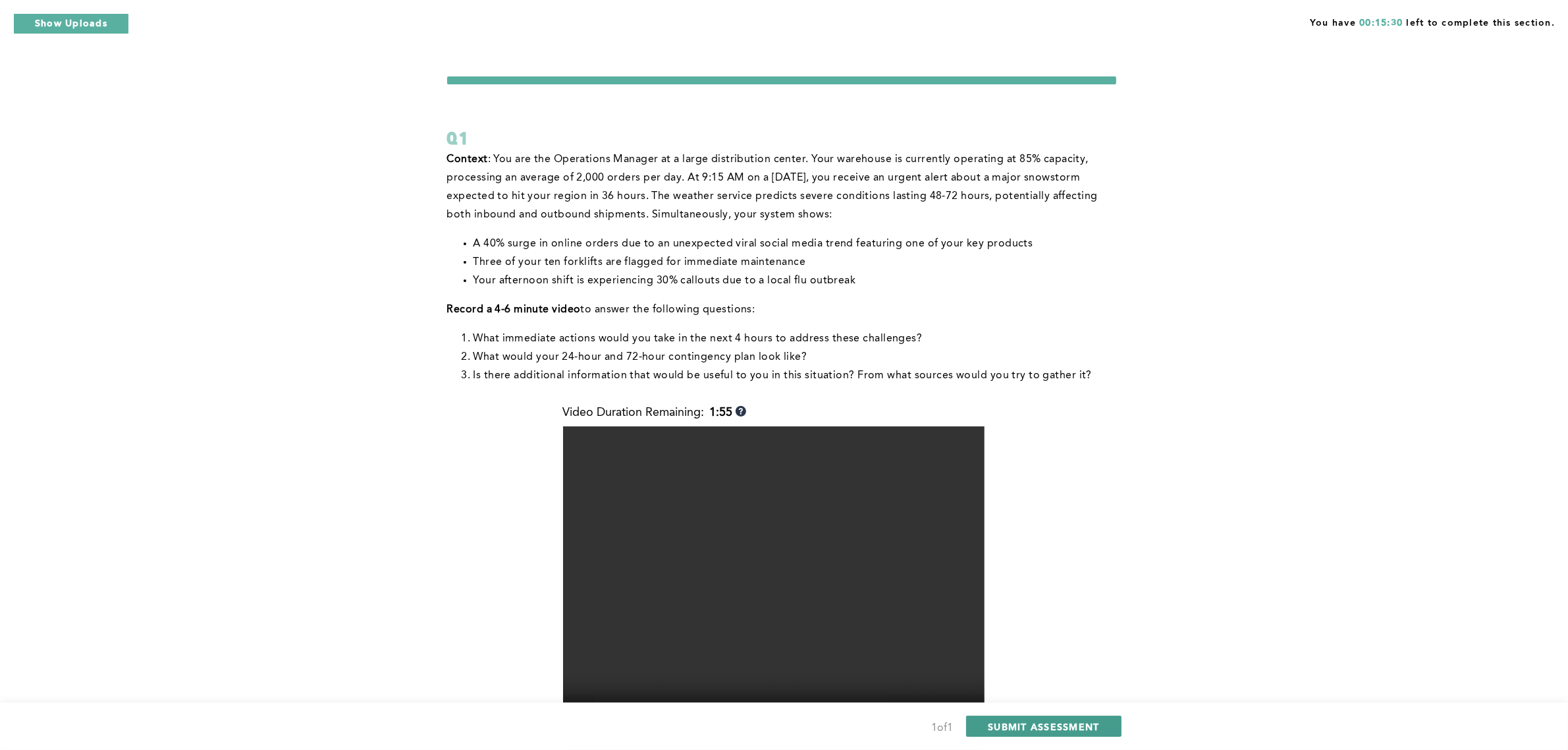
click at [1052, 719] on button "SUBMIT ASSESSMENT" at bounding box center [1044, 726] width 155 height 21
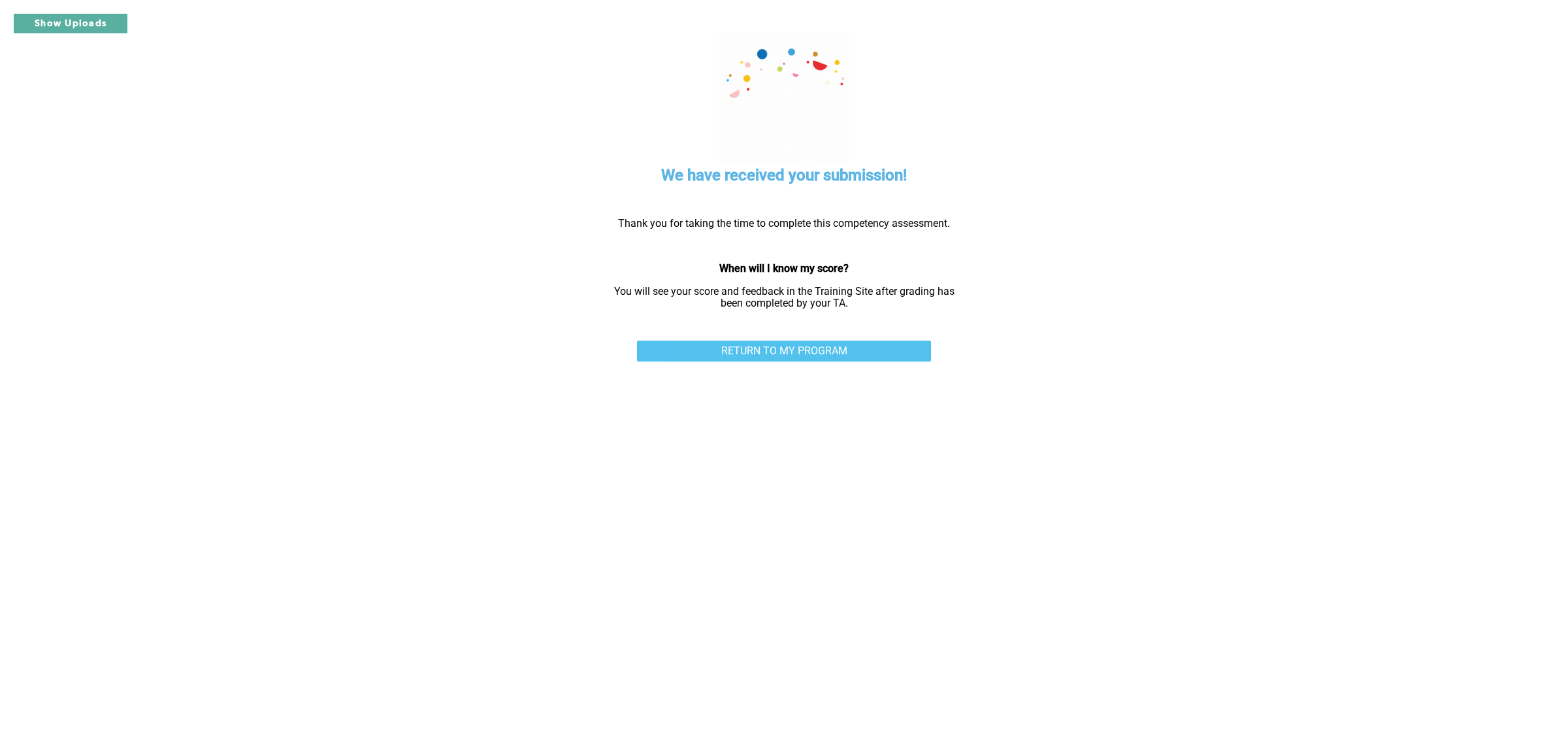
click at [827, 345] on link "RETURN TO MY PROGRAM" at bounding box center [784, 351] width 294 height 21
